Goal: Information Seeking & Learning: Check status

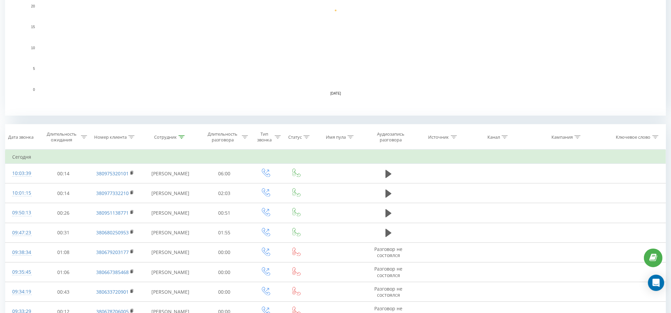
scroll to position [31, 0]
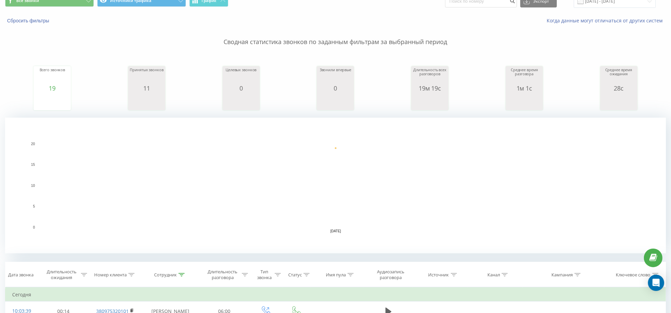
click at [362, 46] on div "Сводная статистика звонков по заданным фильтрам за выбранный период Всего звонк…" at bounding box center [335, 138] width 661 height 229
click at [331, 44] on p "Сводная статистика звонков по заданным фильтрам за выбранный период" at bounding box center [335, 35] width 661 height 22
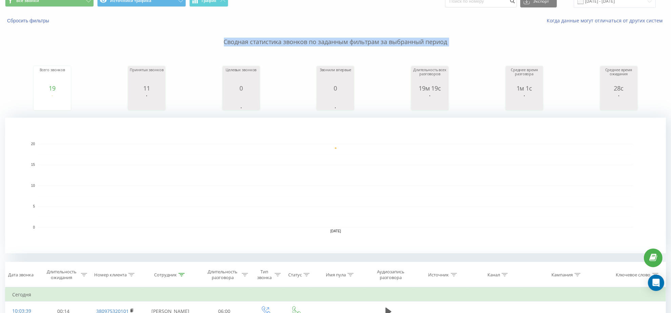
click at [331, 44] on p "Сводная статистика звонков по заданным фильтрам за выбранный период" at bounding box center [335, 35] width 661 height 22
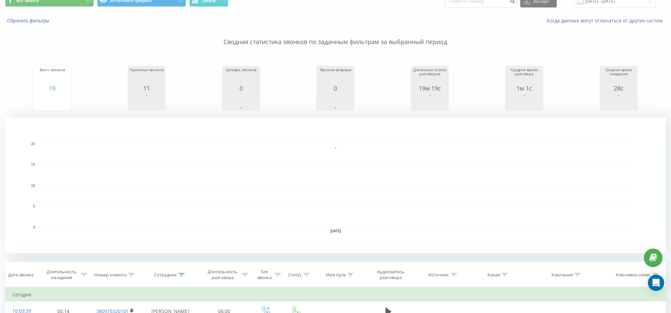
click at [331, 44] on p "Сводная статистика звонков по заданным фильтрам за выбранный период" at bounding box center [335, 35] width 661 height 22
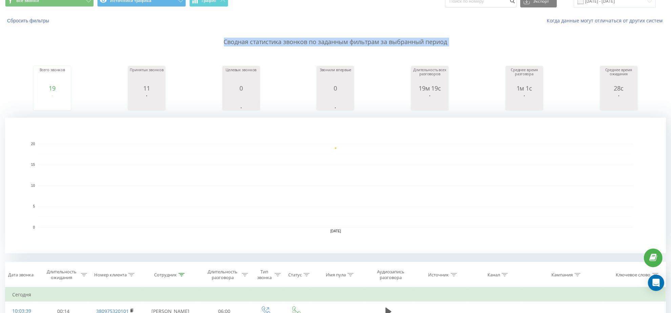
click at [331, 44] on p "Сводная статистика звонков по заданным фильтрам за выбранный период" at bounding box center [335, 35] width 661 height 22
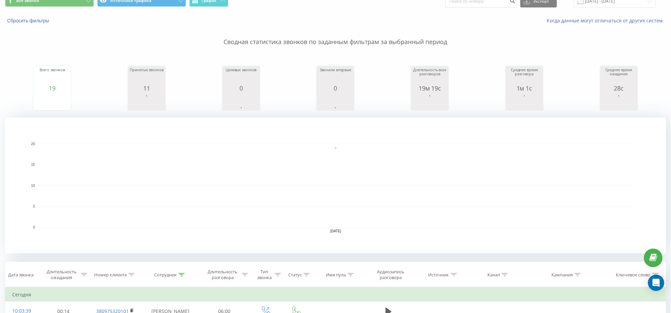
click at [311, 64] on div "Всего звонков 19 date totalCalls 22.09.25 19 22.09.25 Принятых звонков 11 date …" at bounding box center [335, 81] width 661 height 58
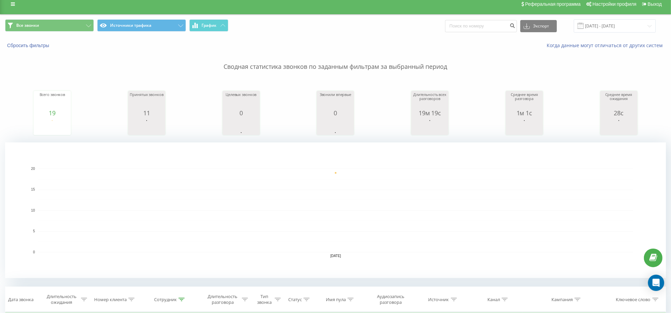
scroll to position [0, 0]
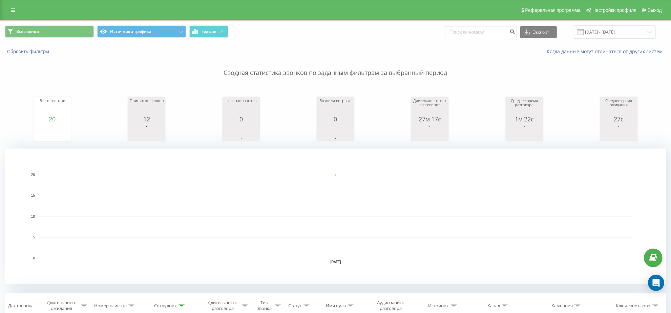
click at [366, 73] on p "Сводная статистика звонков по заданным фильтрам за выбранный период" at bounding box center [335, 66] width 661 height 22
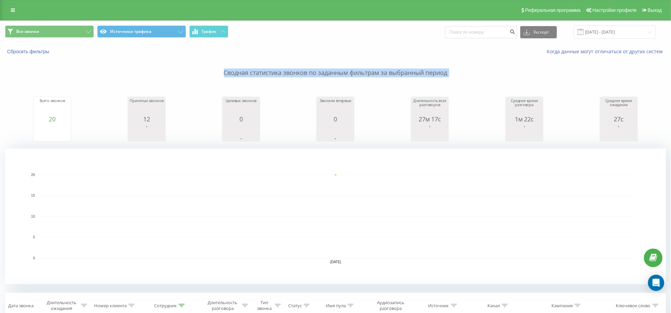
click at [366, 73] on p "Сводная статистика звонков по заданным фильтрам за выбранный период" at bounding box center [335, 66] width 661 height 22
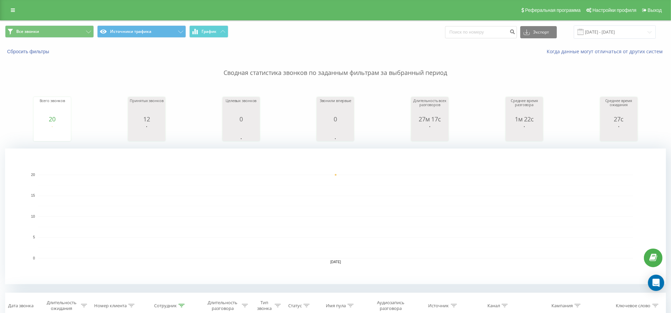
click at [283, 80] on div "Сводная статистика звонков по заданным фильтрам за выбранный период Всего звонк…" at bounding box center [335, 169] width 661 height 229
click at [281, 76] on p "Сводная статистика звонков по заданным фильтрам за выбранный период" at bounding box center [335, 66] width 661 height 22
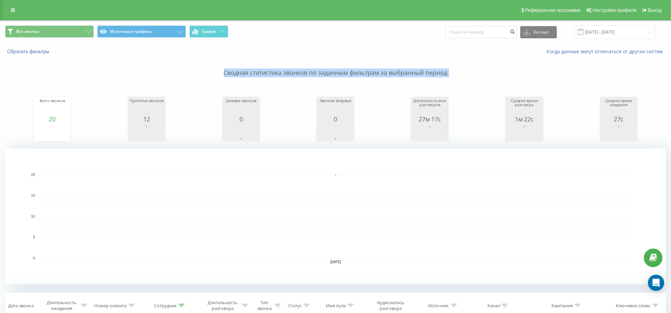
click at [281, 76] on p "Сводная статистика звонков по заданным фильтрам за выбранный период" at bounding box center [335, 66] width 661 height 22
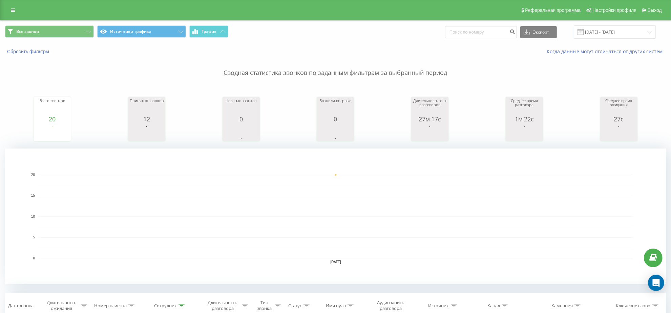
click at [242, 90] on div "Всего звонков 20 date totalCalls 22.09.25 20 22.09.25 Принятых звонков 12 date …" at bounding box center [335, 112] width 661 height 58
drag, startPoint x: 223, startPoint y: 70, endPoint x: 489, endPoint y: 55, distance: 266.3
click at [490, 55] on div "Все звонки Источники трафика График Экспорт .csv .xls .xlsx 22.09.2025 - 22.09.…" at bounding box center [335, 287] width 661 height 533
click at [452, 79] on div "Сводная статистика звонков по заданным фильтрам за выбранный период Всего звонк…" at bounding box center [335, 169] width 661 height 229
drag, startPoint x: 452, startPoint y: 74, endPoint x: 232, endPoint y: 84, distance: 220.3
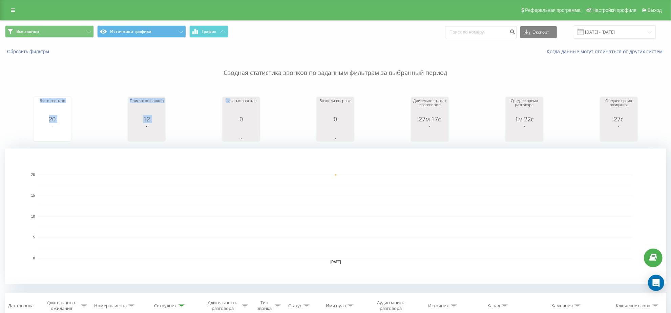
click at [232, 84] on div "Сводная статистика звонков по заданным фильтрам за выбранный период Всего звонк…" at bounding box center [335, 169] width 661 height 229
click at [246, 74] on p "Сводная статистика звонков по заданным фильтрам за выбранный период" at bounding box center [335, 66] width 661 height 22
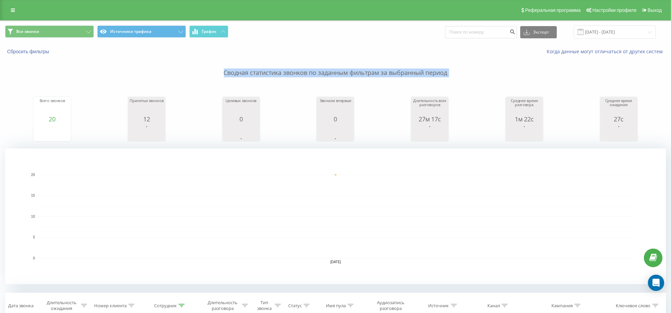
click at [246, 74] on p "Сводная статистика звонков по заданным фильтрам за выбранный период" at bounding box center [335, 66] width 661 height 22
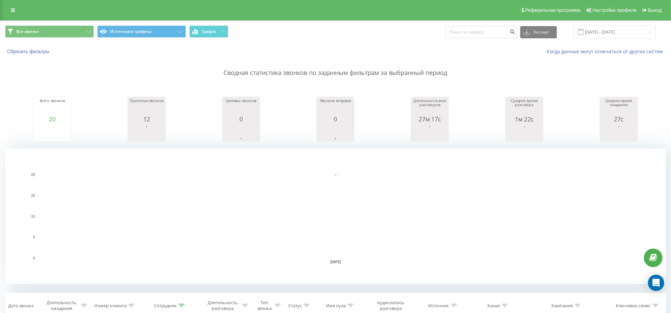
click at [356, 79] on div "Сводная статистика звонков по заданным фильтрам за выбранный период Всего звонк…" at bounding box center [335, 169] width 661 height 229
click at [379, 73] on p "Сводная статистика звонков по заданным фильтрам за выбранный период" at bounding box center [335, 66] width 661 height 22
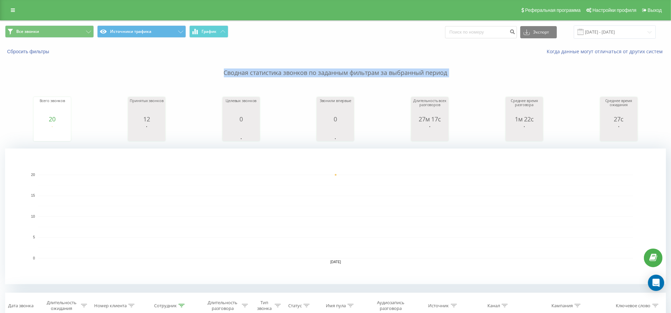
click at [379, 73] on p "Сводная статистика звонков по заданным фильтрам за выбранный период" at bounding box center [335, 66] width 661 height 22
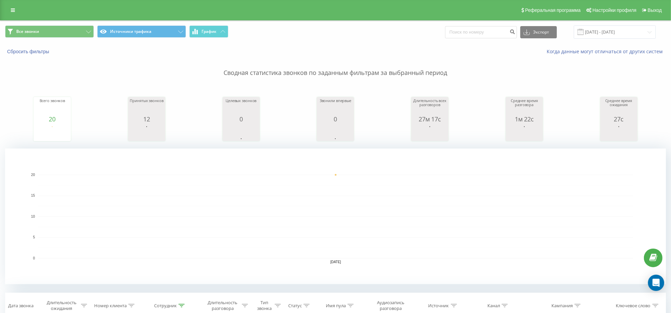
click at [423, 72] on p "Сводная статистика звонков по заданным фильтрам за выбранный период" at bounding box center [335, 66] width 661 height 22
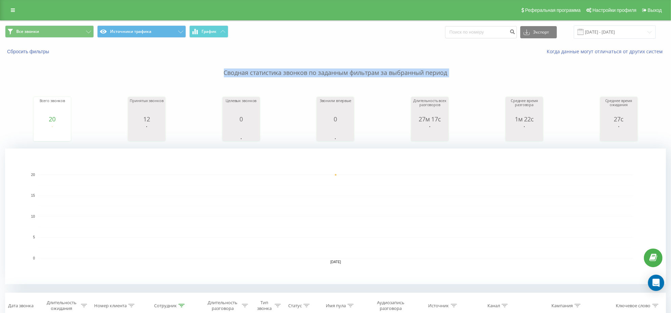
click at [423, 72] on p "Сводная статистика звонков по заданным фильтрам за выбранный период" at bounding box center [335, 66] width 661 height 22
click at [415, 71] on p "Сводная статистика звонков по заданным фильтрам за выбранный период" at bounding box center [335, 66] width 661 height 22
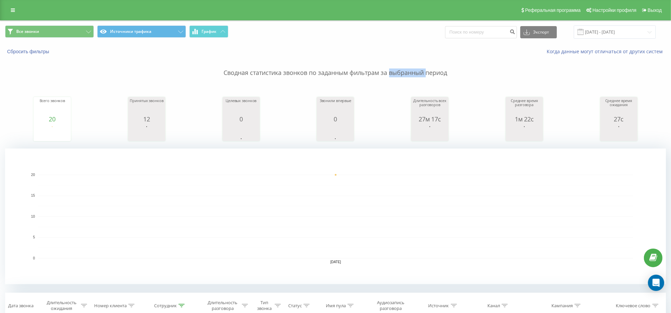
click at [415, 71] on p "Сводная статистика звонков по заданным фильтрам за выбранный период" at bounding box center [335, 66] width 661 height 22
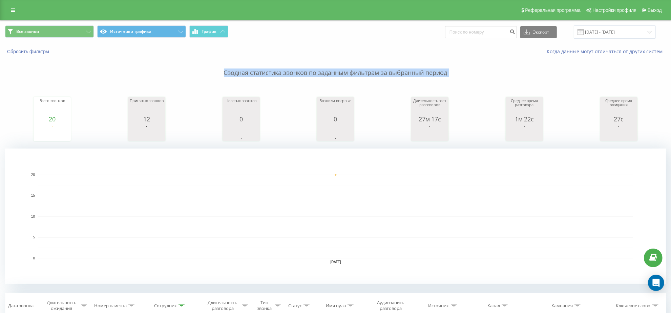
click at [415, 71] on p "Сводная статистика звонков по заданным фильтрам за выбранный период" at bounding box center [335, 66] width 661 height 22
click at [314, 55] on p "Сводная статистика звонков по заданным фильтрам за выбранный период" at bounding box center [335, 66] width 661 height 22
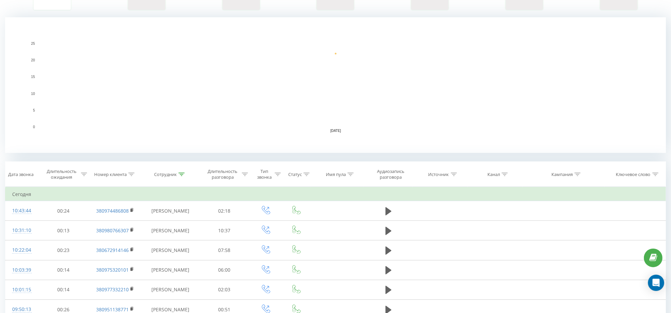
scroll to position [42, 0]
